Goal: Find specific page/section: Find specific page/section

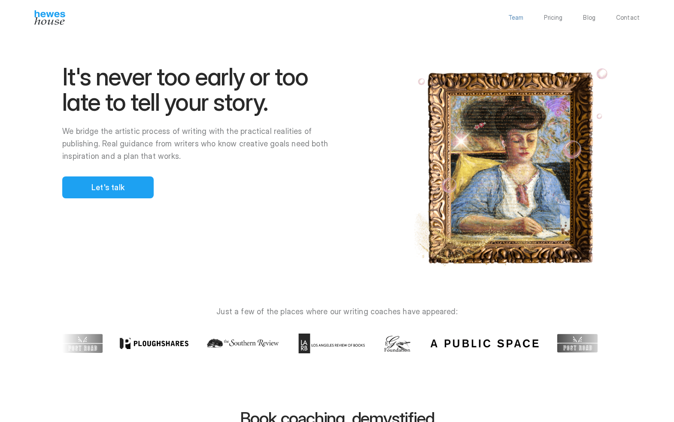
click at [514, 18] on p "Team" at bounding box center [515, 18] width 15 height 6
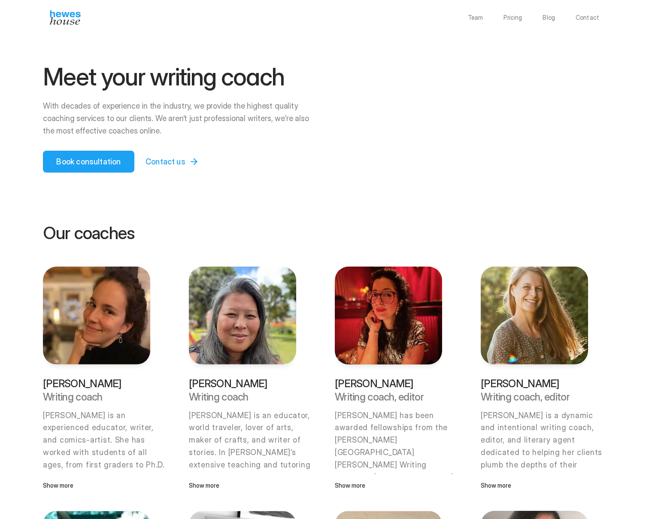
click at [68, 17] on img at bounding box center [65, 17] width 31 height 15
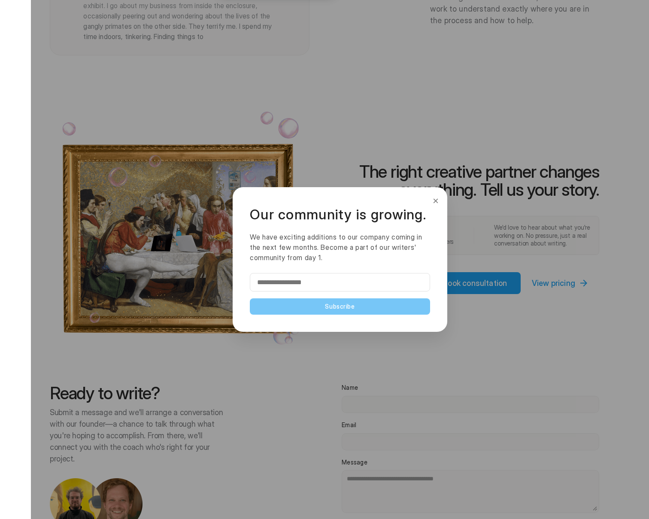
scroll to position [1718, 0]
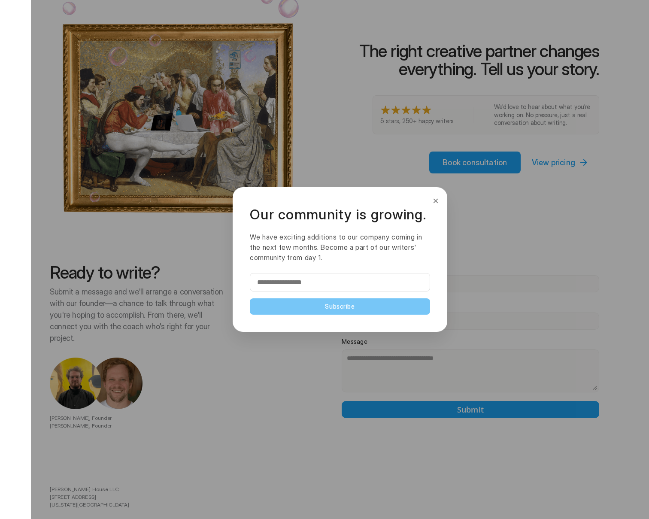
click at [438, 200] on button "×" at bounding box center [435, 201] width 9 height 14
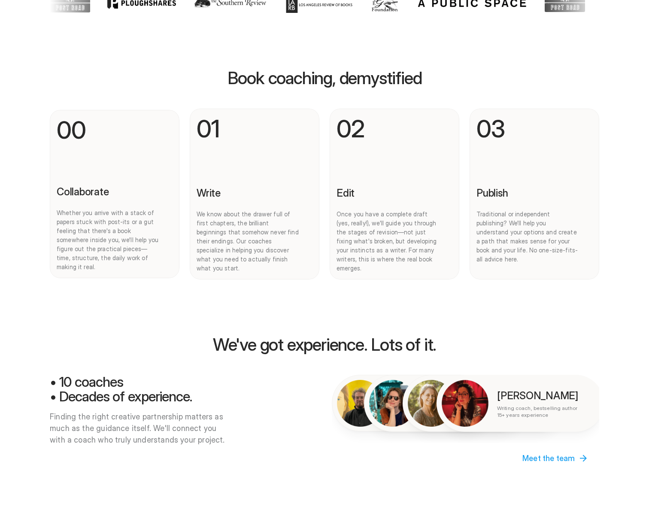
scroll to position [0, 0]
